Goal: Information Seeking & Learning: Learn about a topic

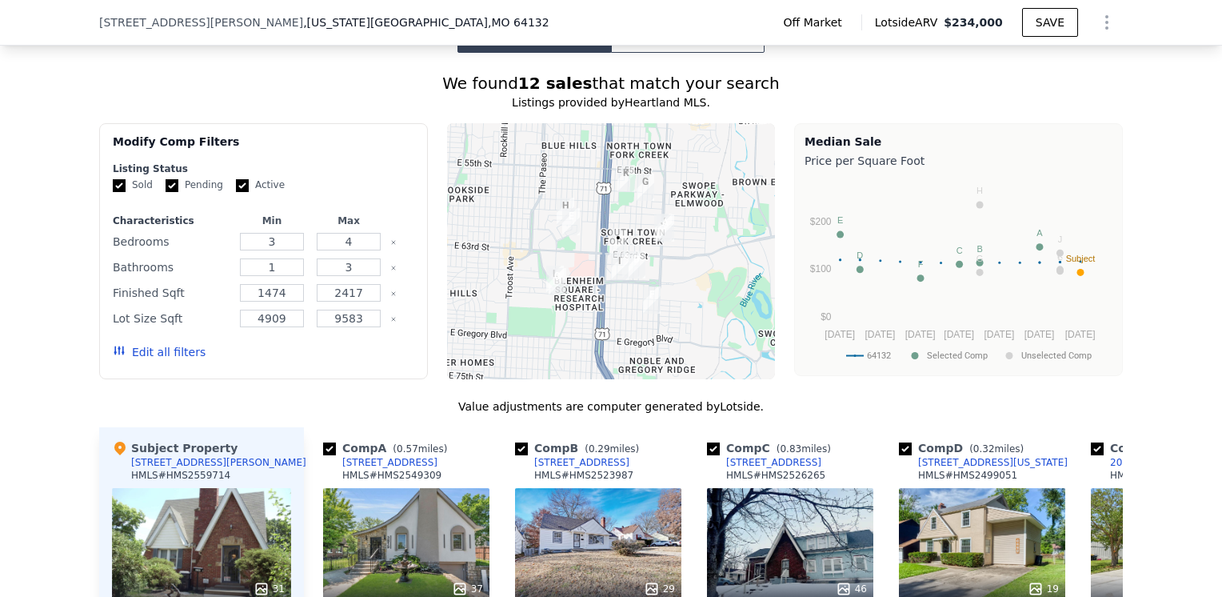
scroll to position [1353, 0]
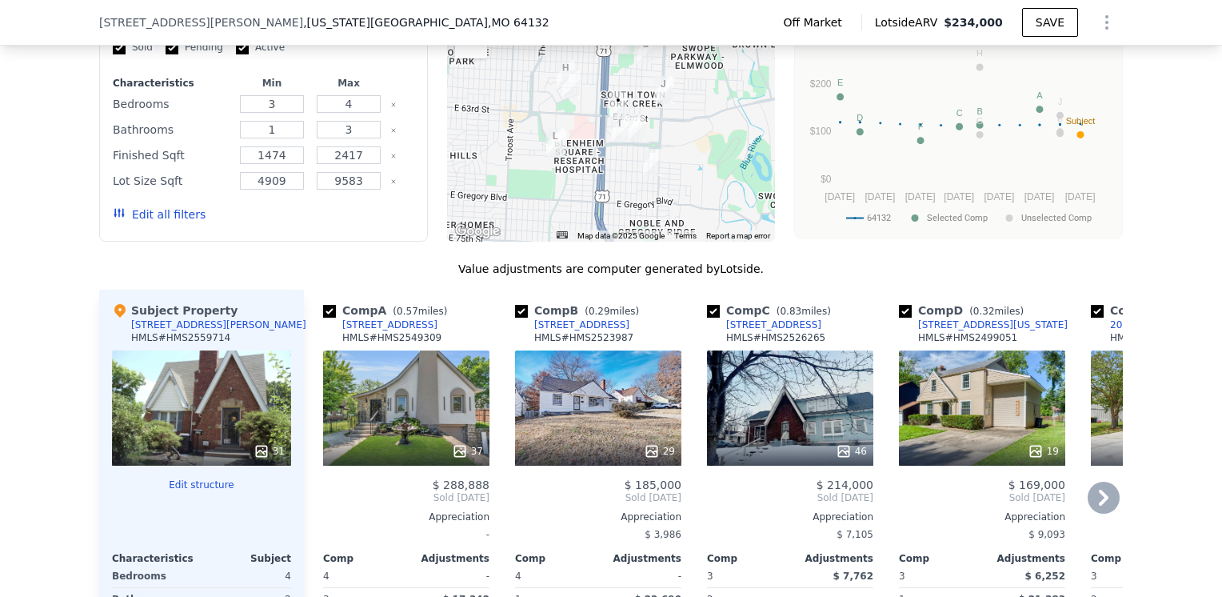
click at [1091, 498] on icon at bounding box center [1104, 497] width 32 height 32
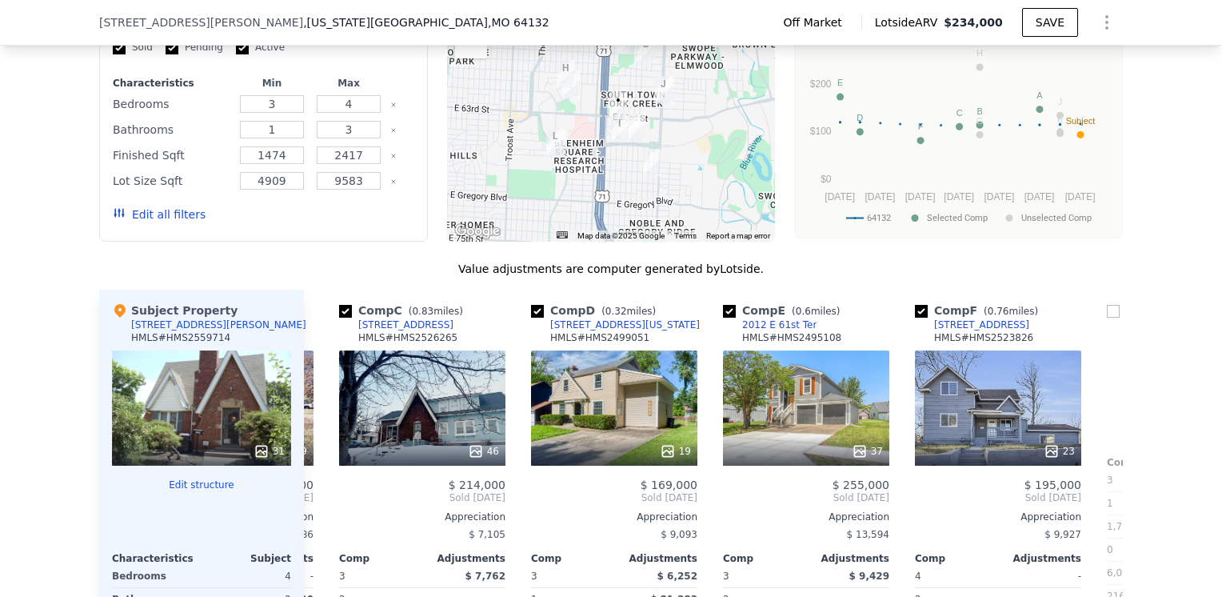
scroll to position [0, 384]
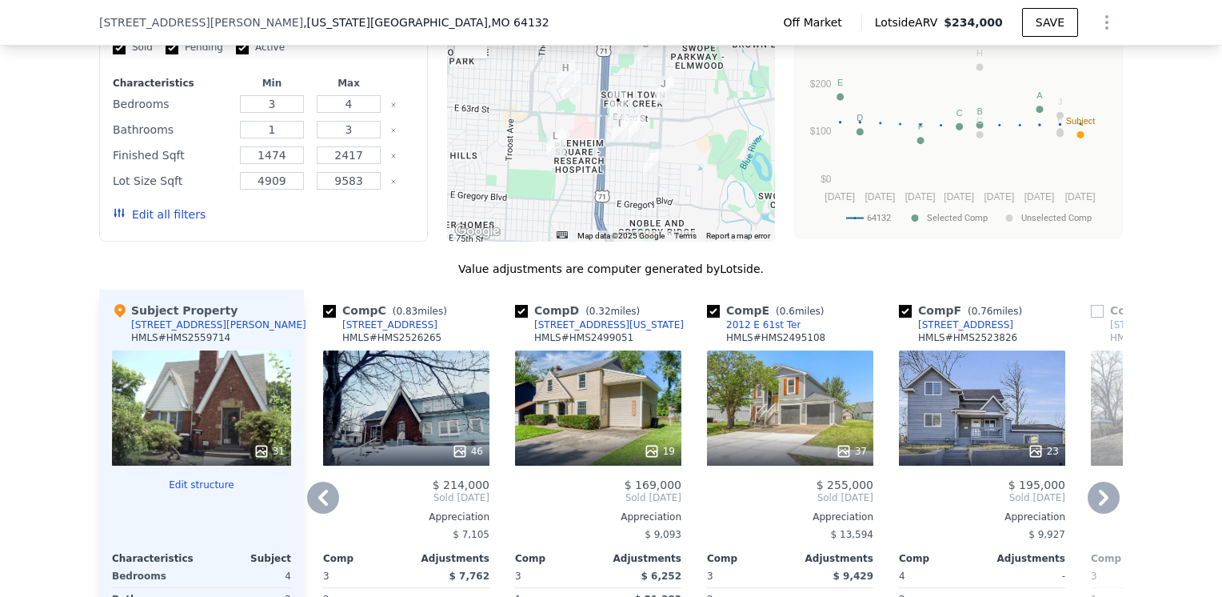
click at [1082, 498] on div "Comp A ( 0.57 miles) [STREET_ADDRESS] HMLS # HMS2549309 37 $ 288,888 Sold [DATE…" at bounding box center [713, 547] width 819 height 514
drag, startPoint x: 1082, startPoint y: 498, endPoint x: 1158, endPoint y: 539, distance: 86.2
click at [1158, 539] on div "We found 12 sales that match your search Listings provided by Heartland MLS . F…" at bounding box center [611, 373] width 1222 height 917
click at [307, 505] on icon at bounding box center [323, 497] width 32 height 32
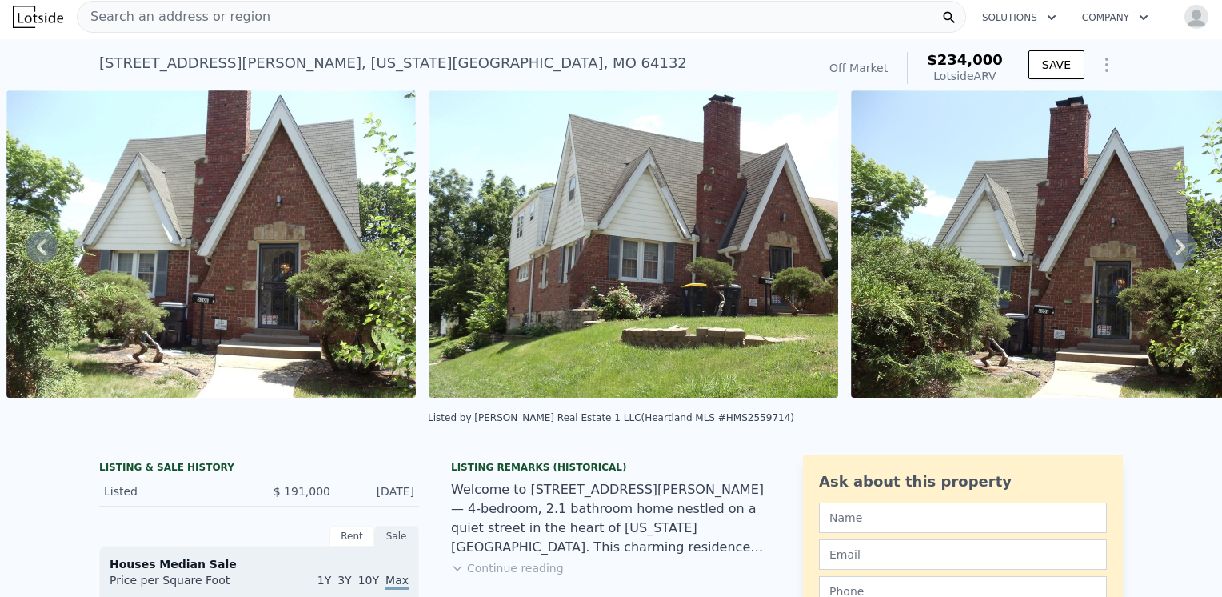
scroll to position [0, 0]
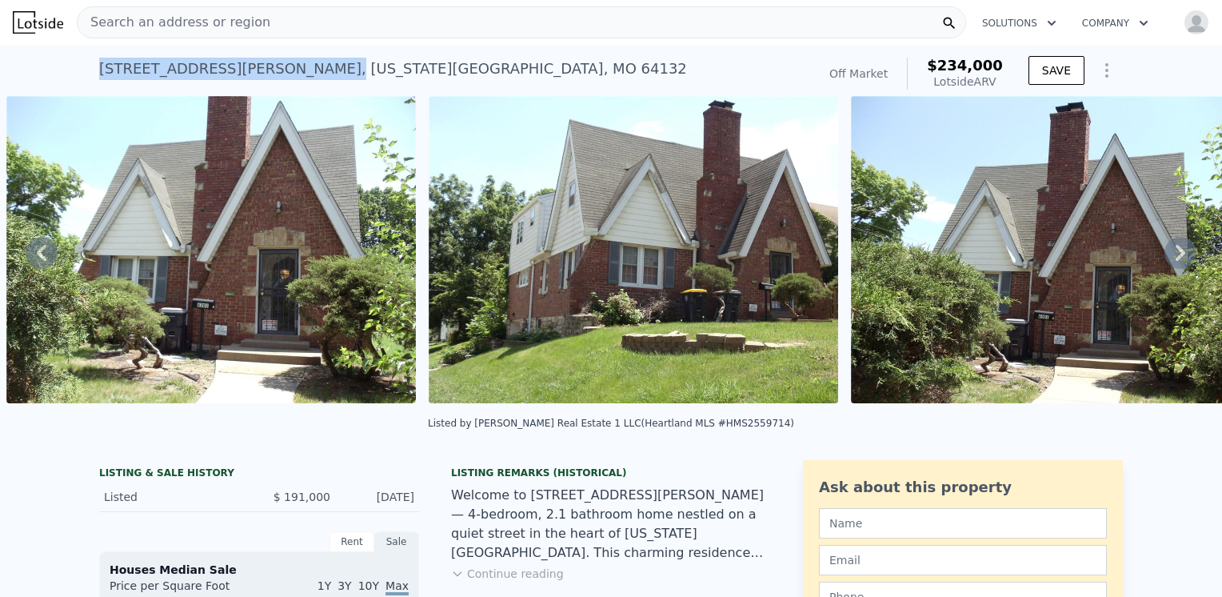
drag, startPoint x: 198, startPoint y: 71, endPoint x: 89, endPoint y: 75, distance: 109.6
click at [89, 75] on div "[STREET_ADDRESS][PERSON_NAME][US_STATE] Sold (~ARV $234k ) Off Market $234,000 …" at bounding box center [611, 70] width 1222 height 51
drag, startPoint x: 89, startPoint y: 75, endPoint x: 255, endPoint y: 74, distance: 166.4
click at [254, 75] on div "[STREET_ADDRESS][PERSON_NAME][US_STATE]" at bounding box center [393, 69] width 588 height 22
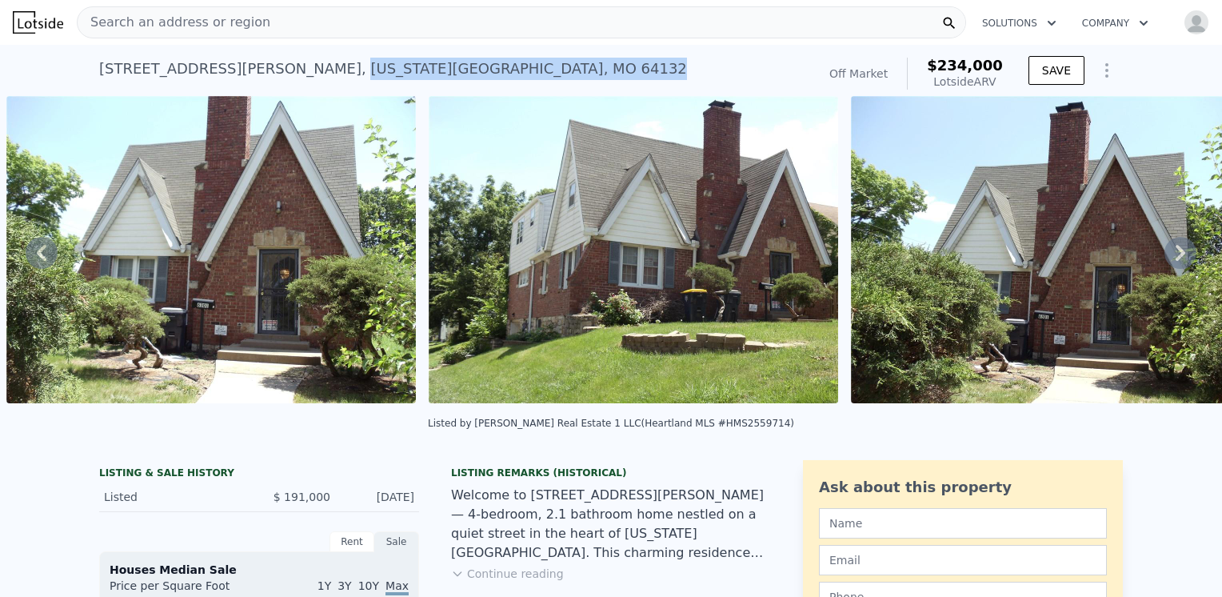
drag, startPoint x: 203, startPoint y: 69, endPoint x: 368, endPoint y: 82, distance: 165.2
click at [368, 82] on div "[STREET_ADDRESS][PERSON_NAME][US_STATE] Sold (~ARV $234k )" at bounding box center [454, 73] width 711 height 45
copy div "[US_STATE][GEOGRAPHIC_DATA]"
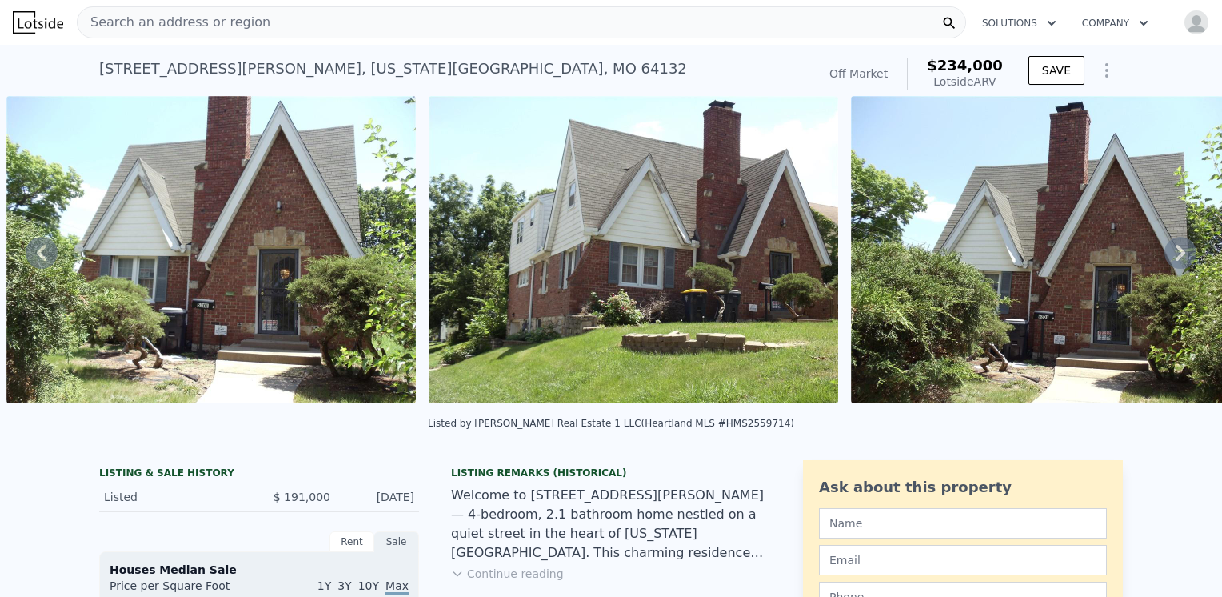
click at [278, 18] on div "Search an address or region" at bounding box center [521, 22] width 889 height 32
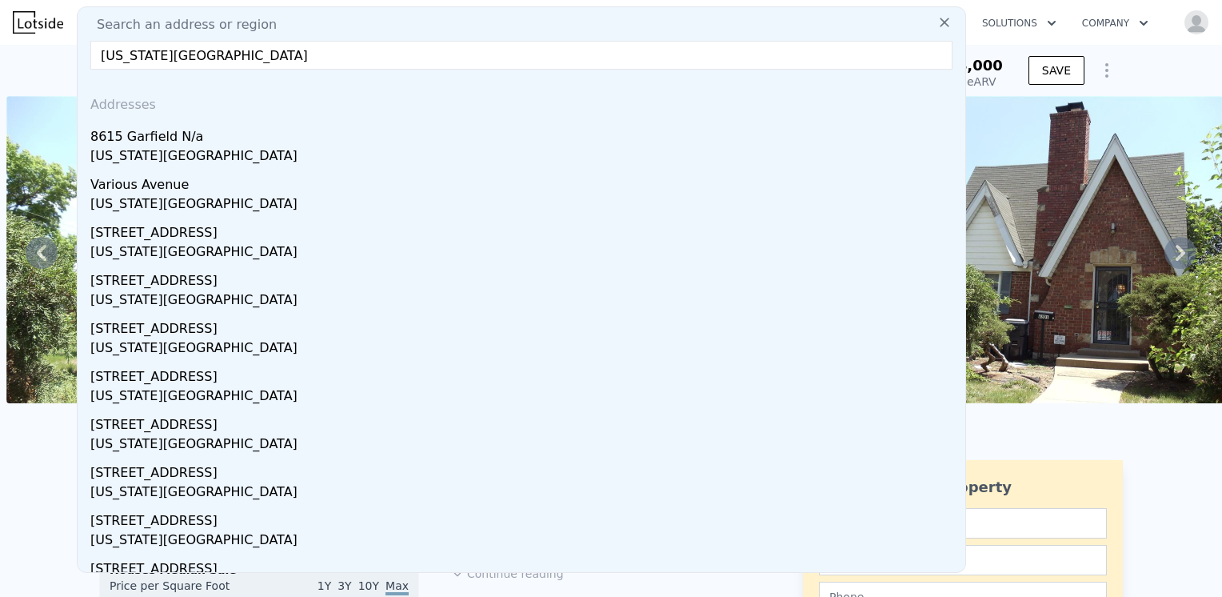
drag, startPoint x: 230, startPoint y: 52, endPoint x: 4, endPoint y: 29, distance: 227.5
click at [7, 29] on div "Search an address or region Search an address or [GEOGRAPHIC_DATA][US_STATE] Ad…" at bounding box center [611, 22] width 1222 height 38
paste input "[STREET_ADDRESS]"
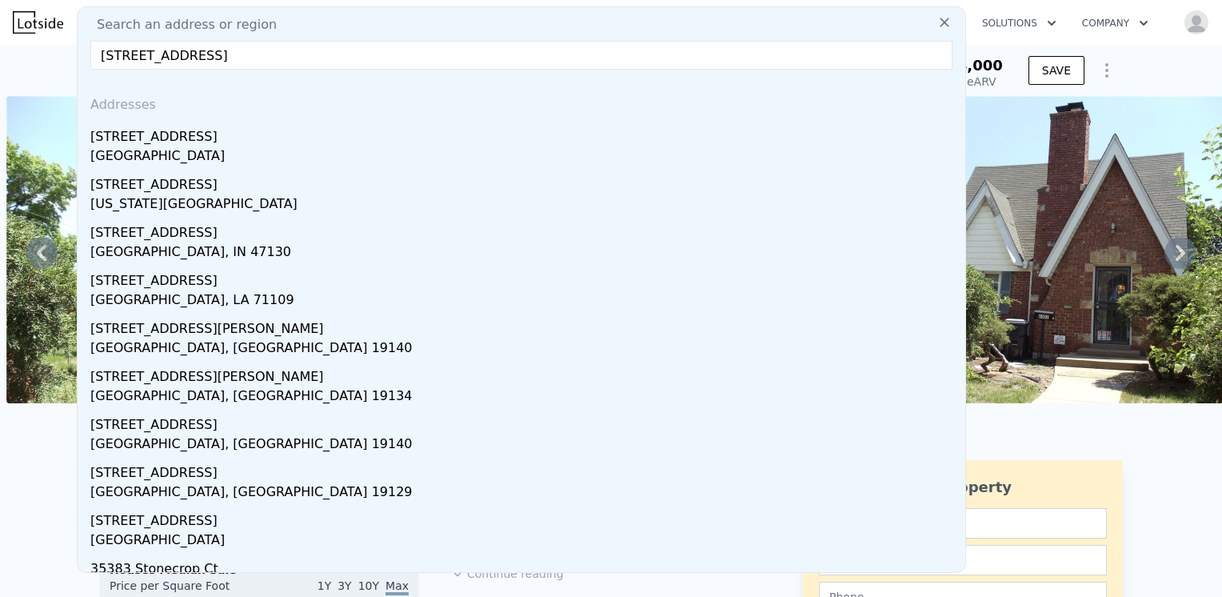
drag, startPoint x: 178, startPoint y: 52, endPoint x: 50, endPoint y: 54, distance: 128.8
drag, startPoint x: 203, startPoint y: 53, endPoint x: 40, endPoint y: 41, distance: 163.6
click at [42, 38] on div "Search an address or region Search an address or region [GEOGRAPHIC_DATA] [STRE…" at bounding box center [611, 22] width 1196 height 38
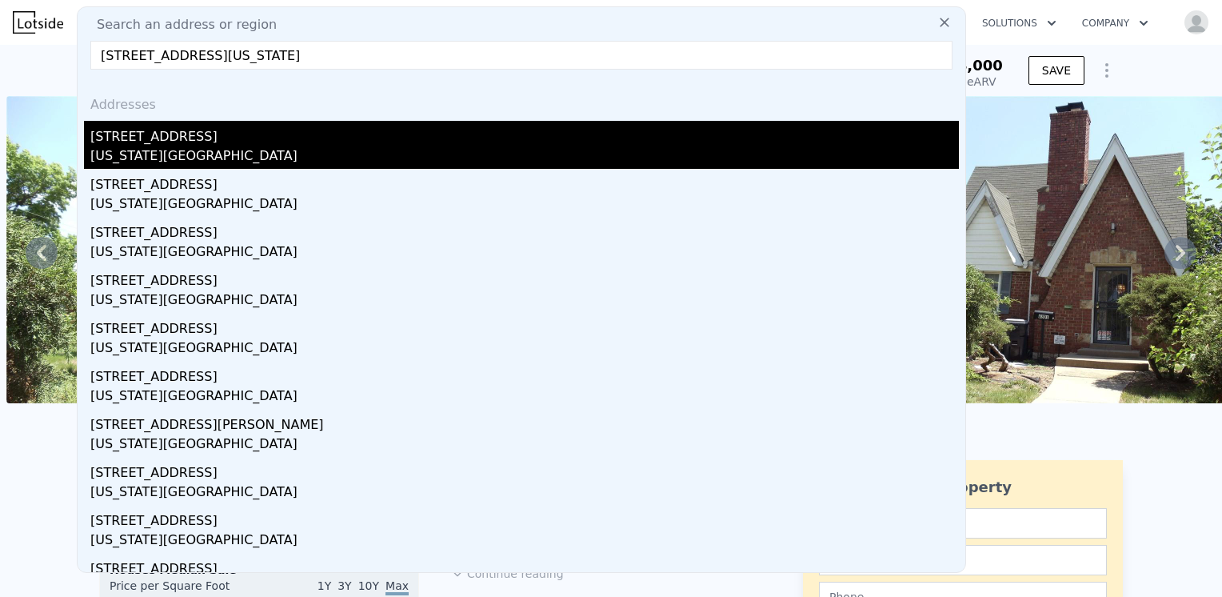
type input "[STREET_ADDRESS][US_STATE]"
click at [198, 152] on div "[US_STATE][GEOGRAPHIC_DATA]" at bounding box center [524, 157] width 869 height 22
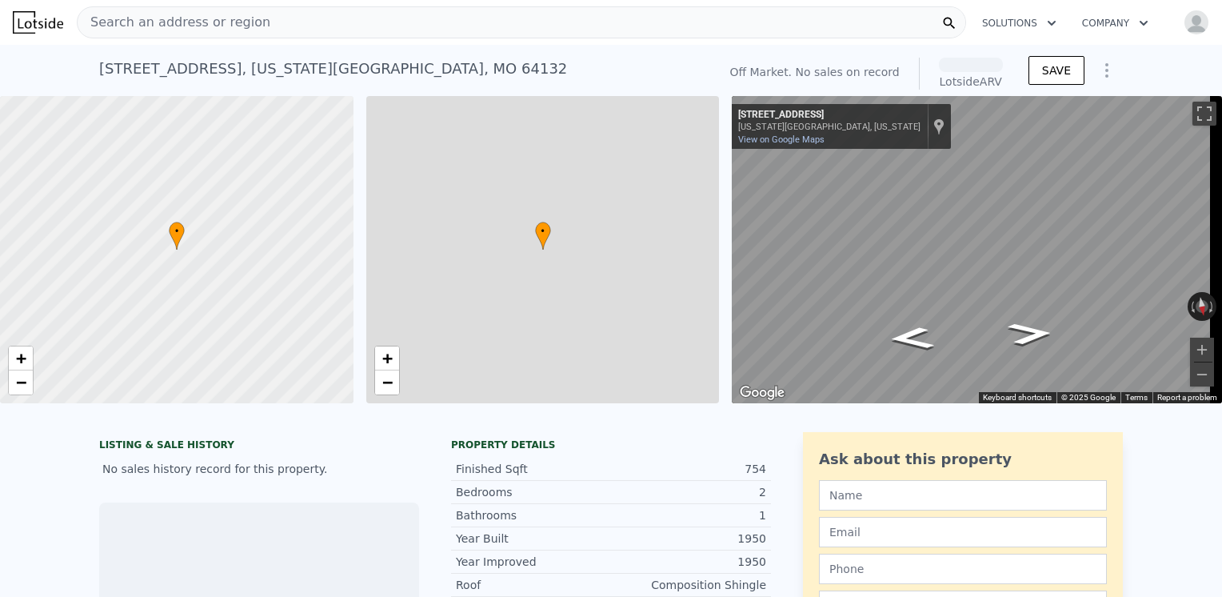
scroll to position [0, 6]
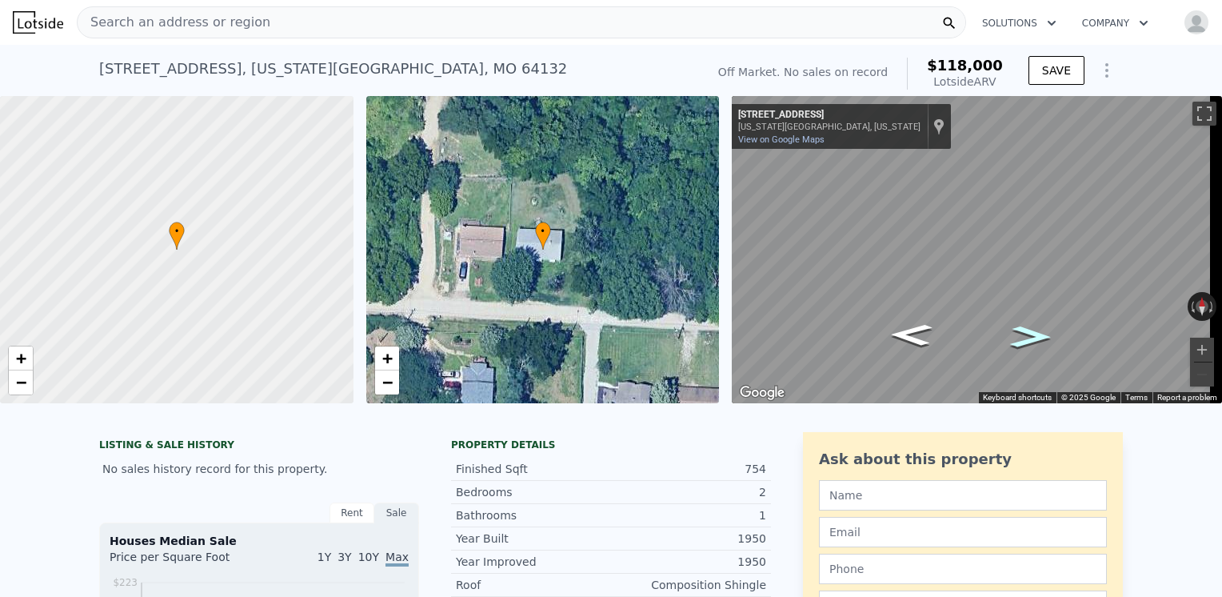
click at [1014, 337] on icon "Go East, E 78th St" at bounding box center [1031, 336] width 76 height 31
click at [1014, 336] on icon "Go East, E 78th St" at bounding box center [1031, 336] width 76 height 31
drag, startPoint x: 97, startPoint y: 71, endPoint x: 170, endPoint y: 67, distance: 73.7
click at [170, 67] on div "[STREET_ADDRESS][US_STATE]" at bounding box center [333, 69] width 468 height 22
drag, startPoint x: 170, startPoint y: 67, endPoint x: 86, endPoint y: 58, distance: 84.5
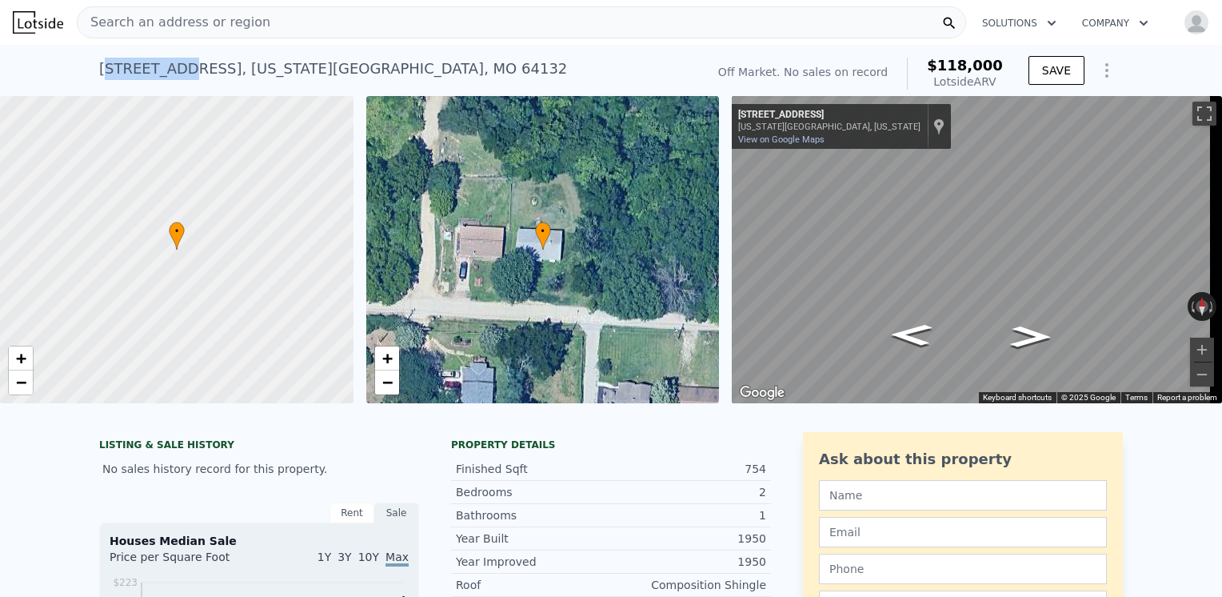
click at [86, 58] on div "[STREET_ADDRESS][US_STATE] No sales on record (~ARV $118k ) Off Market. No sale…" at bounding box center [611, 70] width 1222 height 51
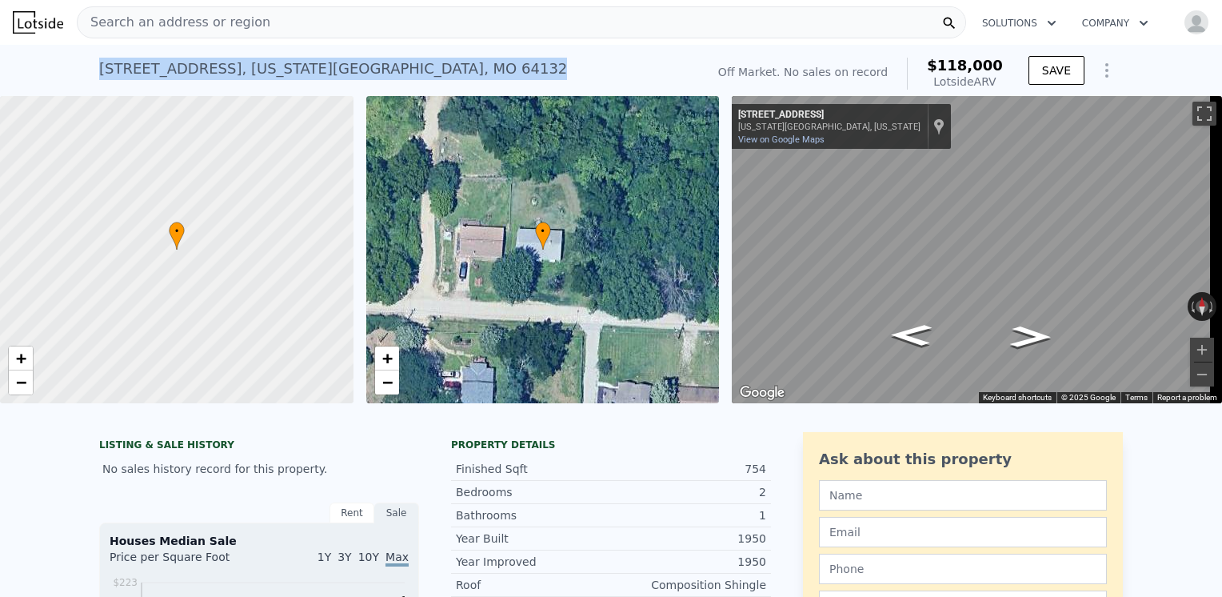
drag, startPoint x: 92, startPoint y: 62, endPoint x: 341, endPoint y: 85, distance: 250.5
click at [341, 85] on div "[STREET_ADDRESS][US_STATE] No sales on record (~ARV $118k ) Off Market. No sale…" at bounding box center [611, 70] width 1222 height 51
copy div "[STREET_ADDRESS][US_STATE]"
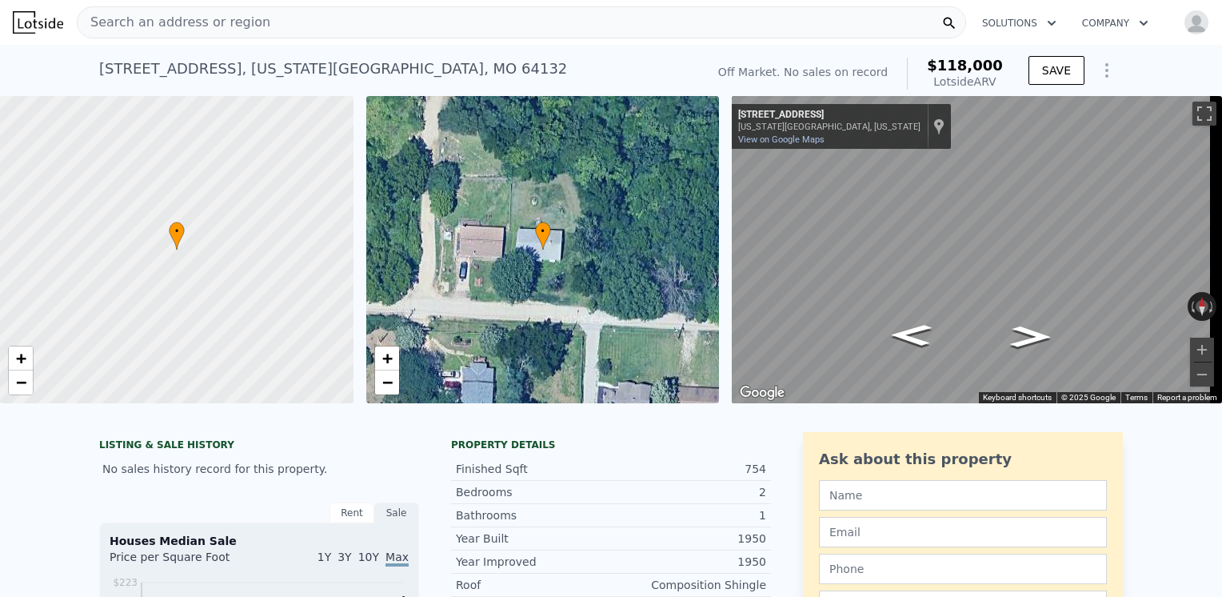
click at [294, 21] on div "Search an address or region" at bounding box center [521, 22] width 889 height 32
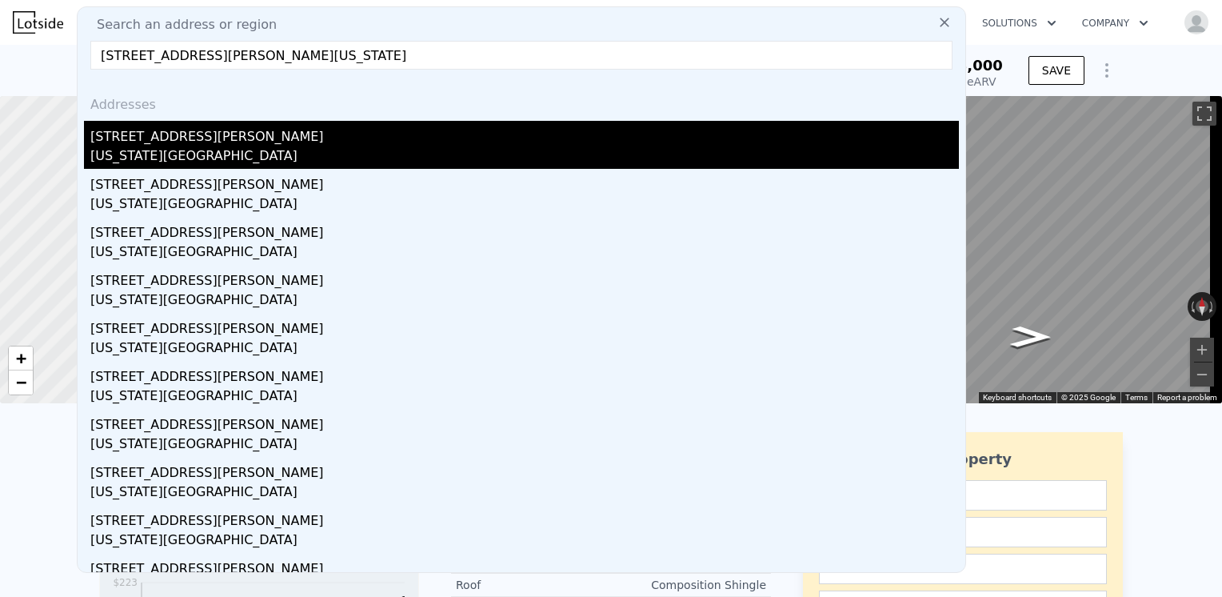
type input "[STREET_ADDRESS][PERSON_NAME][US_STATE]"
click at [211, 149] on div "[US_STATE][GEOGRAPHIC_DATA]" at bounding box center [524, 157] width 869 height 22
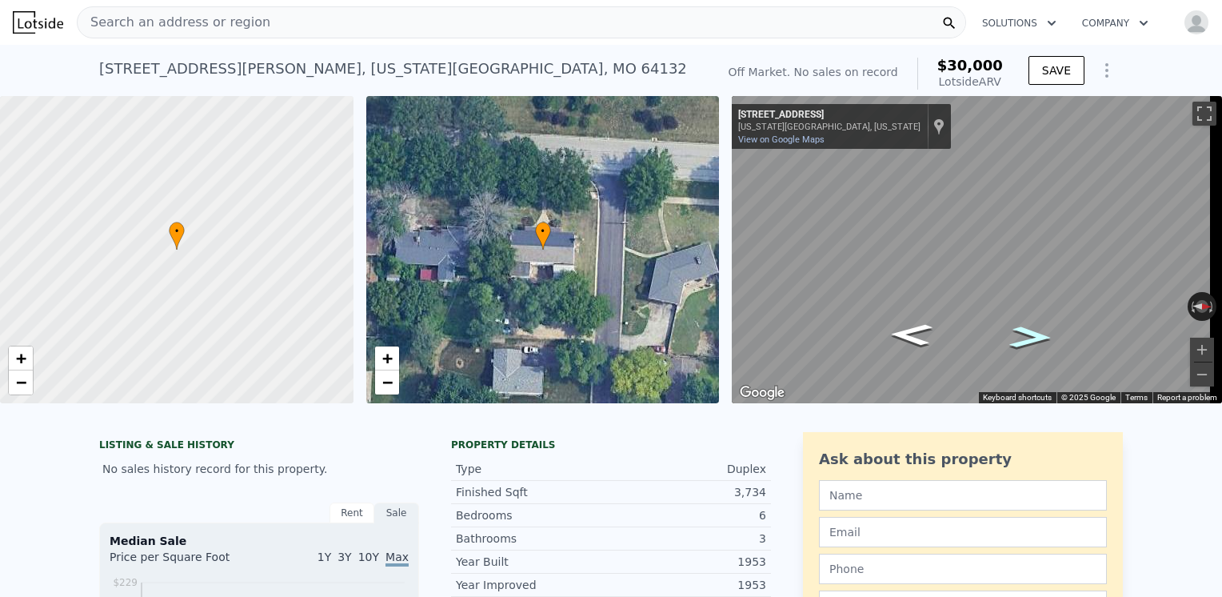
click at [1013, 332] on icon "Go North, College Ave" at bounding box center [1031, 338] width 78 height 32
click at [287, 30] on div "Search an address or region" at bounding box center [521, 22] width 889 height 32
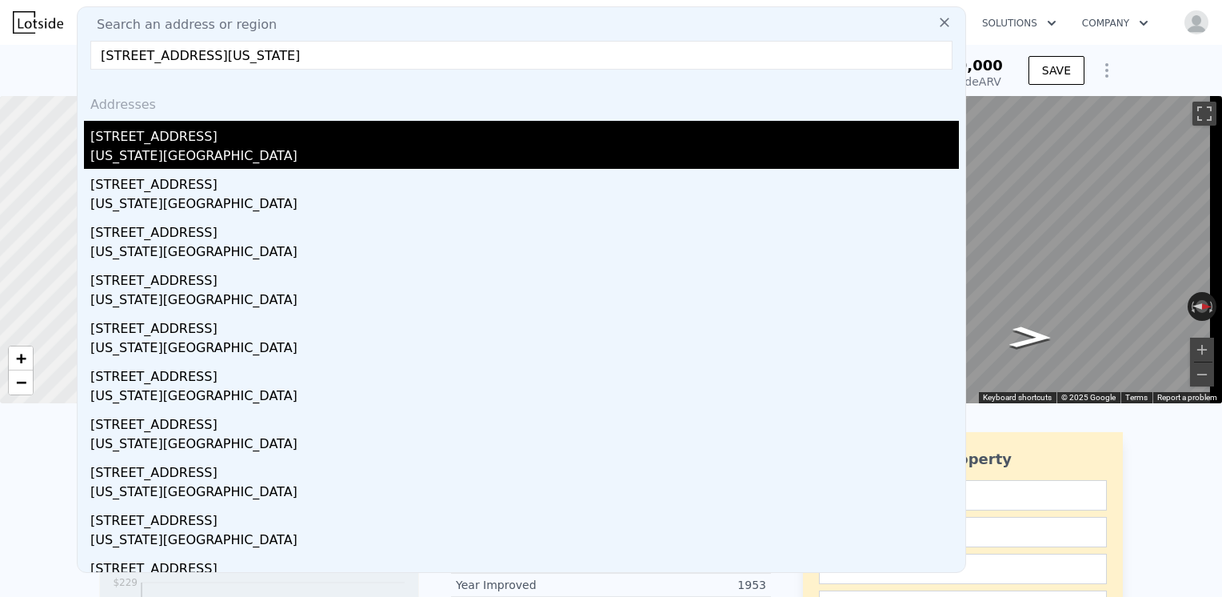
type input "[STREET_ADDRESS][US_STATE]"
click at [155, 158] on div "[US_STATE][GEOGRAPHIC_DATA]" at bounding box center [524, 157] width 869 height 22
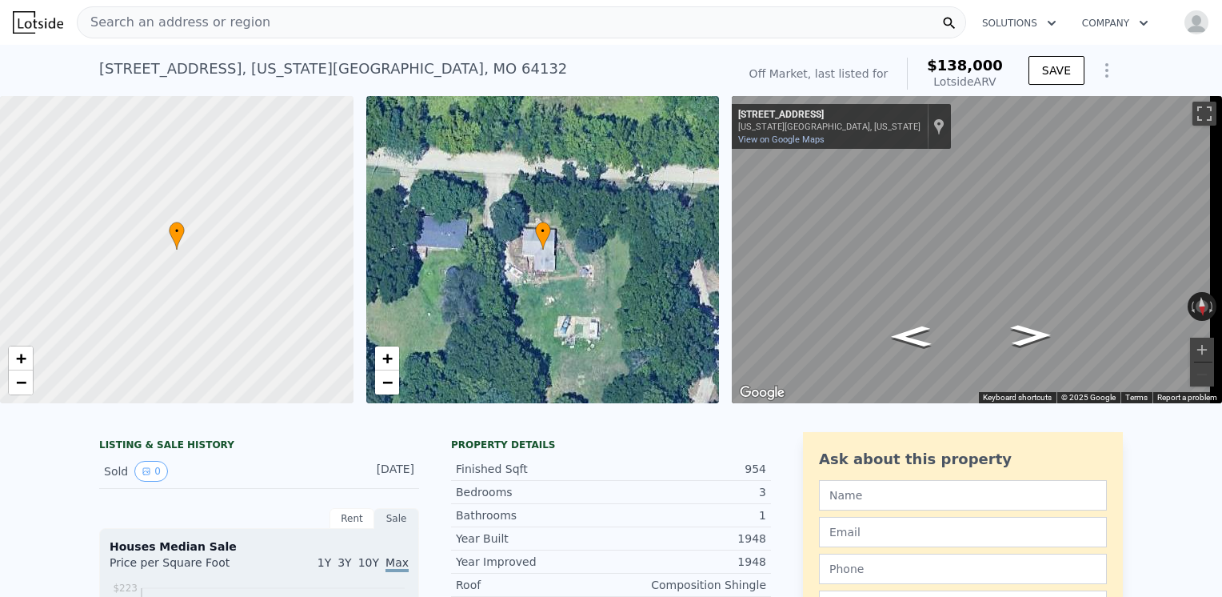
click at [253, 21] on div "Search an address or region" at bounding box center [521, 22] width 889 height 32
